Goal: Task Accomplishment & Management: Complete application form

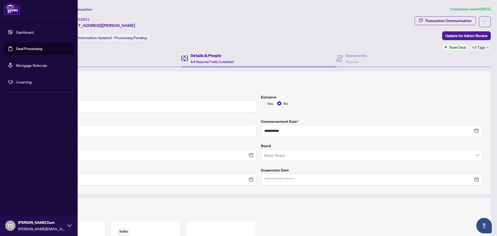
click at [16, 49] on link "Deal Processing" at bounding box center [29, 48] width 26 height 5
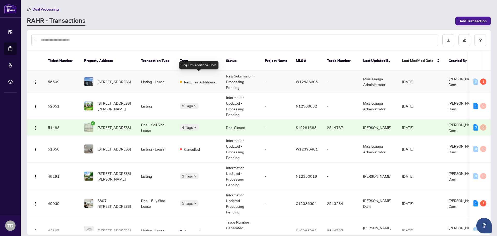
click at [212, 79] on span "Requires Additional Docs" at bounding box center [201, 82] width 34 height 6
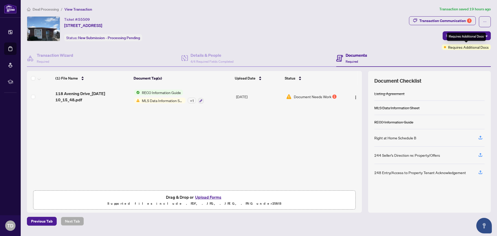
click at [467, 47] on span "Requires Additional Docs" at bounding box center [468, 47] width 41 height 6
click at [191, 102] on div "+ 1" at bounding box center [192, 101] width 8 height 6
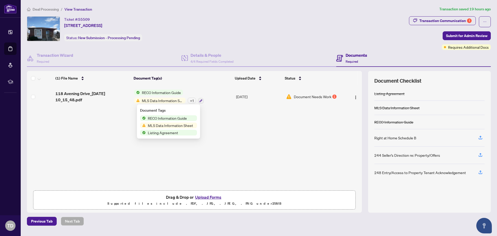
click at [176, 124] on span "MLS Data Information Sheet" at bounding box center [170, 125] width 49 height 6
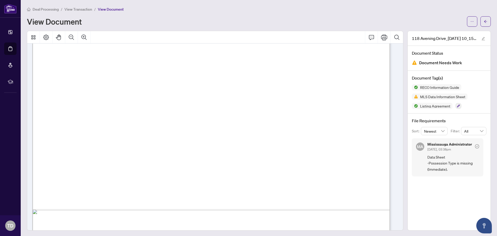
scroll to position [9157, 0]
click at [484, 24] on span "button" at bounding box center [486, 21] width 4 height 8
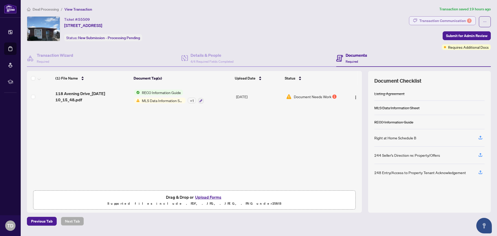
click at [468, 22] on div "1" at bounding box center [469, 20] width 5 height 5
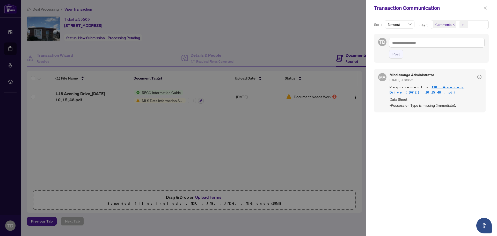
click at [193, 101] on div at bounding box center [248, 118] width 497 height 236
drag, startPoint x: 207, startPoint y: 102, endPoint x: 329, endPoint y: 65, distance: 127.9
click at [212, 103] on div at bounding box center [248, 118] width 497 height 236
click at [486, 8] on icon "close" at bounding box center [485, 7] width 3 height 3
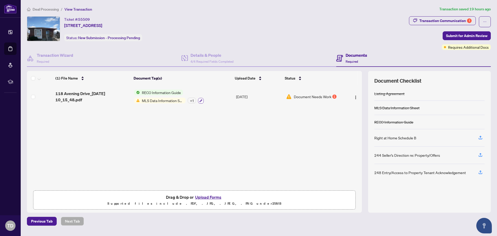
click at [199, 100] on icon "button" at bounding box center [200, 100] width 3 height 3
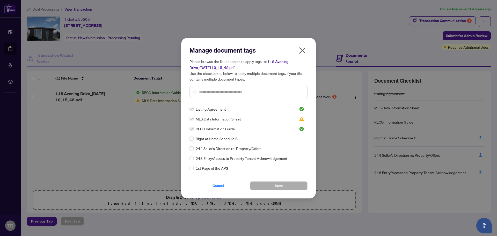
click at [306, 50] on icon "close" at bounding box center [302, 50] width 8 height 8
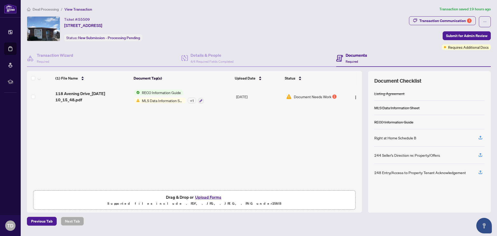
click at [191, 100] on div "+ 1" at bounding box center [192, 101] width 8 height 6
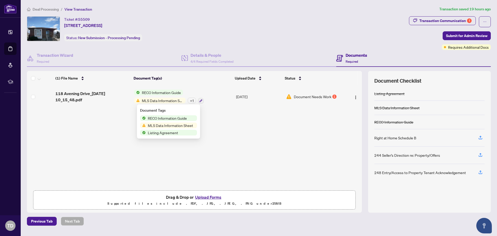
click at [214, 92] on td "RECO Information Guide MLS Data Information Sheet + 1" at bounding box center [183, 96] width 102 height 22
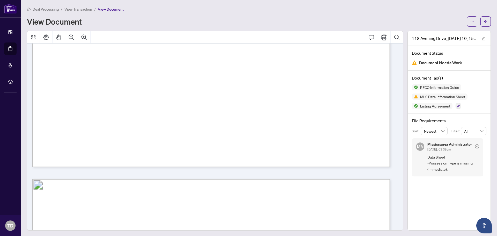
scroll to position [1768, 0]
click at [438, 96] on span "MLS Data Information Sheet" at bounding box center [442, 97] width 49 height 4
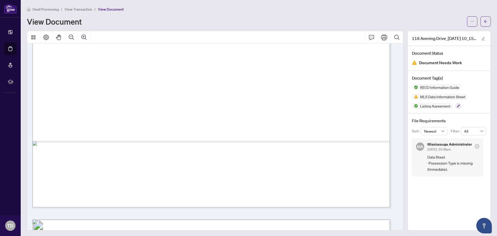
scroll to position [9315, 0]
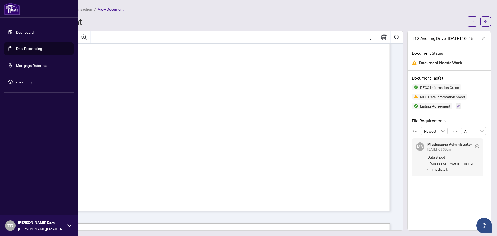
click at [16, 51] on link "Deal Processing" at bounding box center [29, 48] width 26 height 5
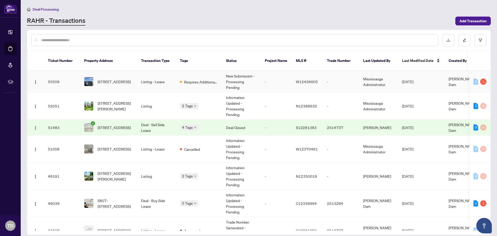
click at [203, 79] on td "Requires Additional Docs" at bounding box center [199, 81] width 46 height 21
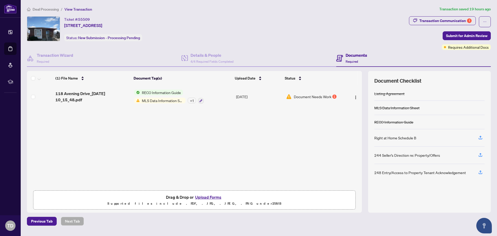
click at [202, 194] on button "Upload Forms" at bounding box center [208, 197] width 29 height 7
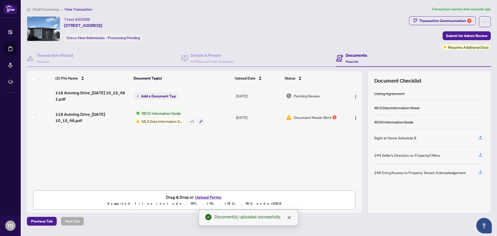
click at [168, 94] on span "Add a Document Tag" at bounding box center [158, 96] width 34 height 4
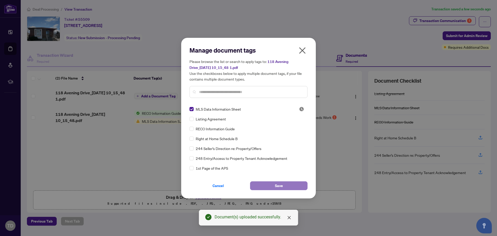
click at [280, 186] on span "Save" at bounding box center [279, 185] width 8 height 8
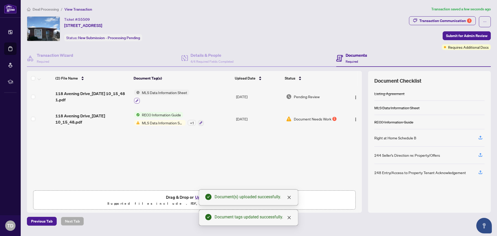
click at [136, 100] on icon "button" at bounding box center [137, 100] width 3 height 3
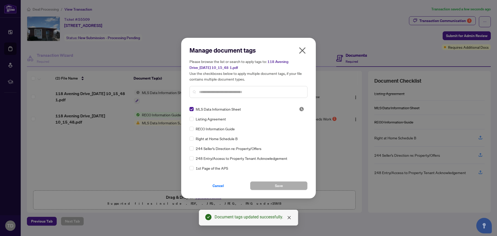
click at [254, 90] on input "text" at bounding box center [251, 92] width 104 height 6
click at [225, 186] on button "Cancel" at bounding box center [217, 185] width 57 height 9
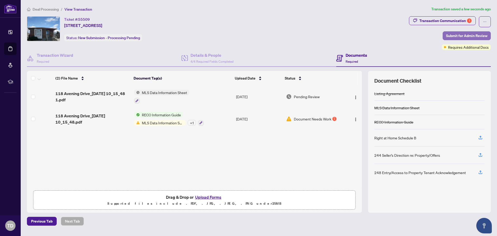
click at [468, 35] on span "Submit for Admin Review" at bounding box center [466, 36] width 41 height 8
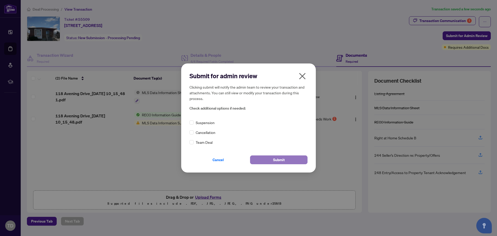
click at [275, 161] on span "Submit" at bounding box center [279, 160] width 12 height 8
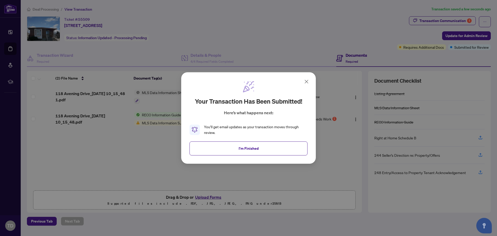
click at [287, 150] on button "I'm Finished" at bounding box center [248, 148] width 118 height 14
